Goal: Task Accomplishment & Management: Manage account settings

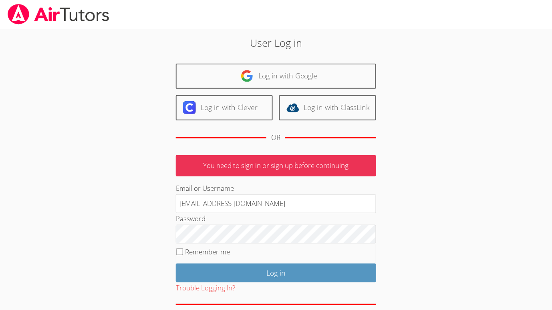
type input "[EMAIL_ADDRESS][DOMAIN_NAME]"
click at [176, 235] on input "Log in" at bounding box center [276, 273] width 200 height 19
click at [178, 249] on input "Remember me" at bounding box center [179, 252] width 7 height 7
checkbox input "true"
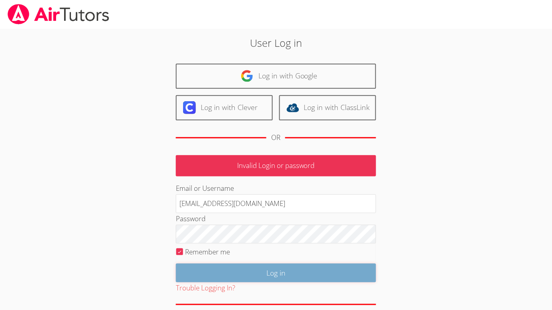
click at [193, 270] on input "Log in" at bounding box center [276, 273] width 200 height 19
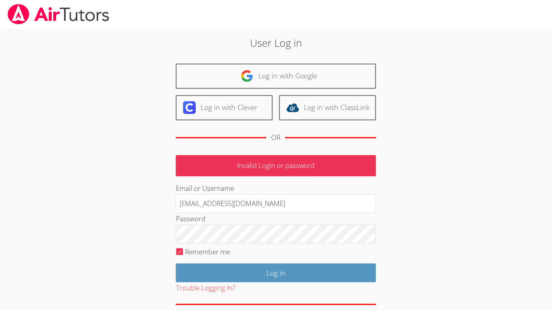
scroll to position [34, 0]
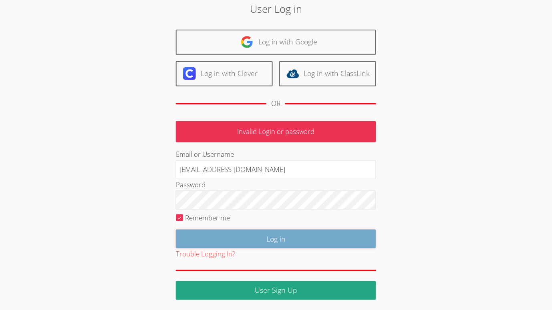
click at [239, 233] on input "Log in" at bounding box center [276, 239] width 200 height 19
